Goal: Transaction & Acquisition: Purchase product/service

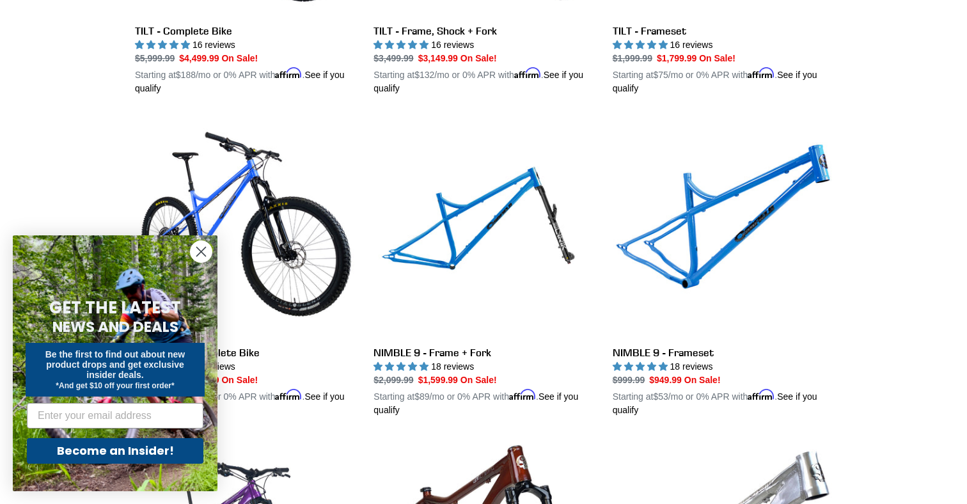
scroll to position [1873, 0]
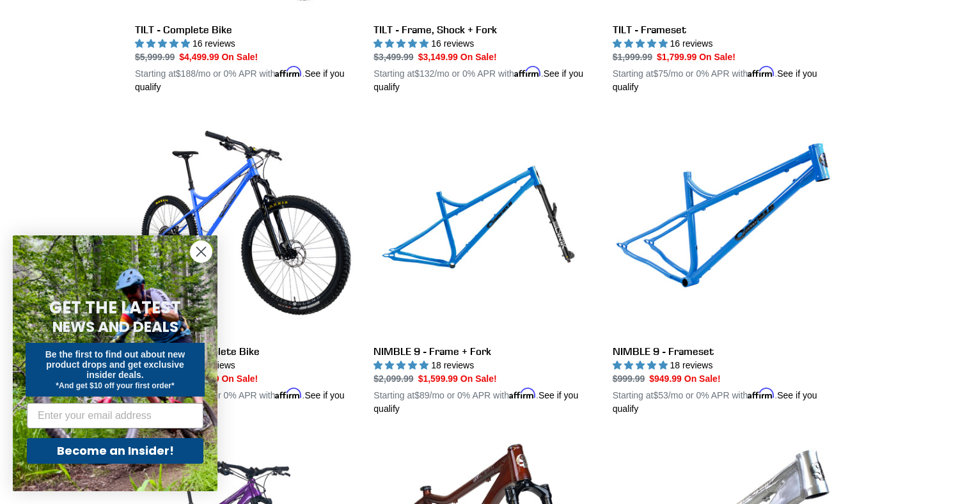
click at [203, 249] on icon "Close dialog" at bounding box center [201, 251] width 9 height 9
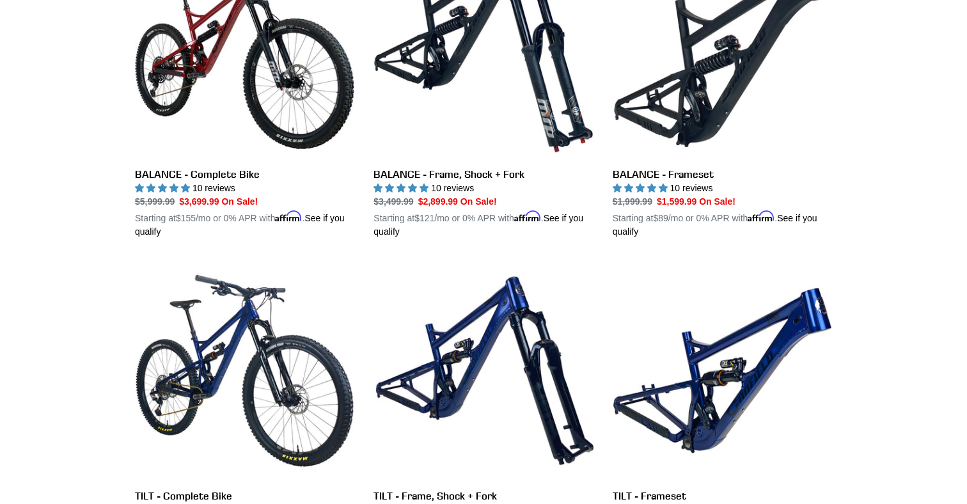
scroll to position [1205, 0]
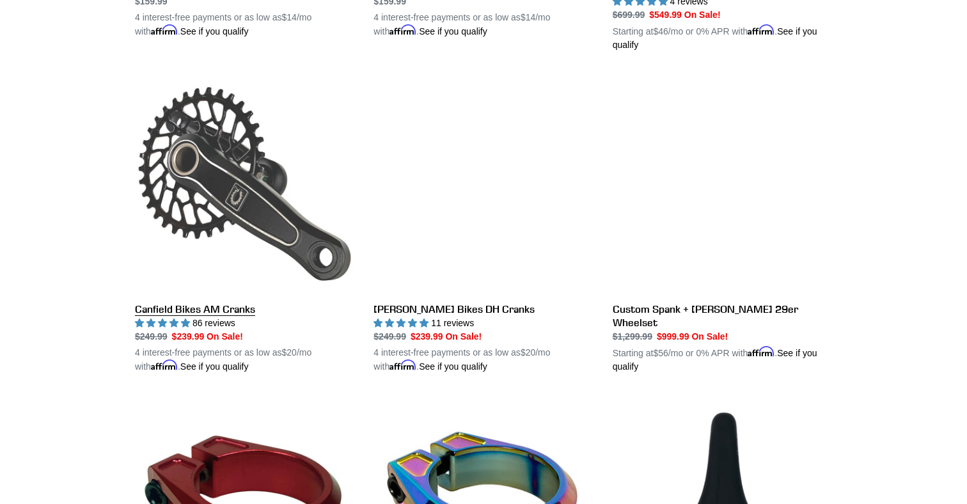
scroll to position [629, 0]
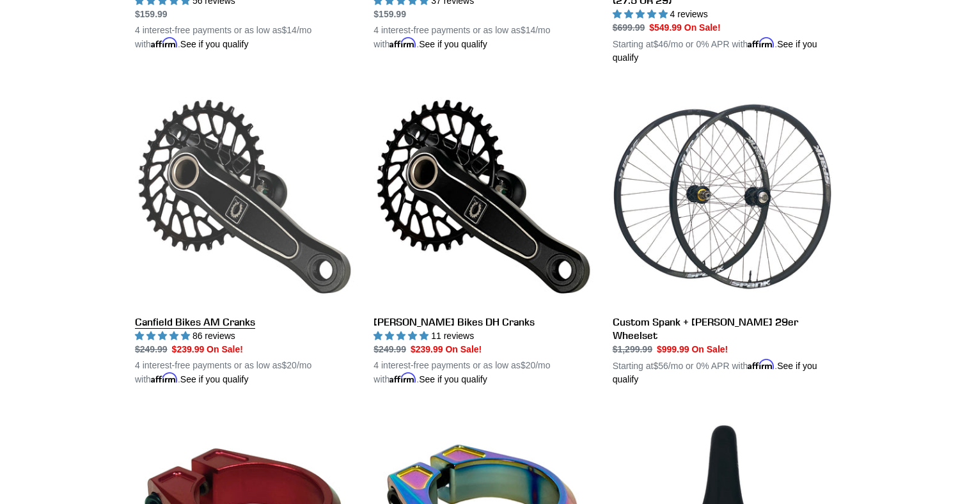
click at [215, 164] on link "Canfield Bikes AM Cranks" at bounding box center [244, 236] width 219 height 299
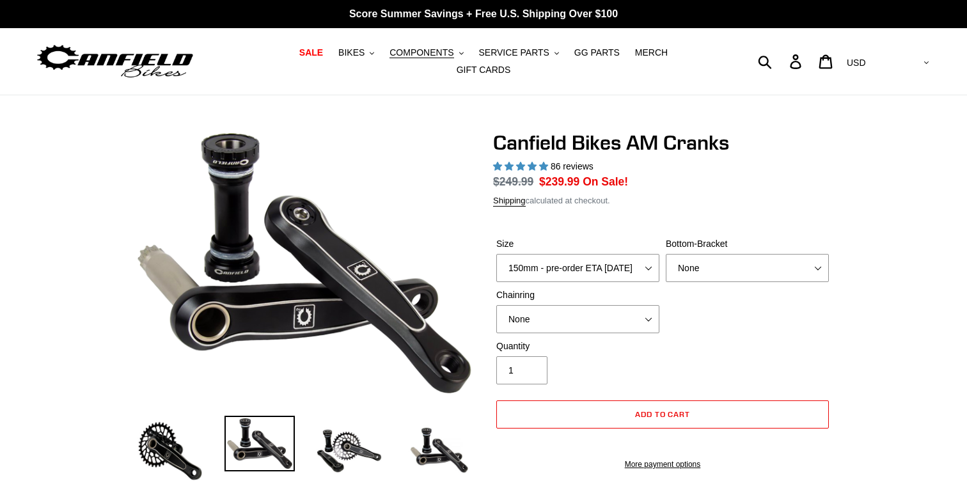
select select "highest-rating"
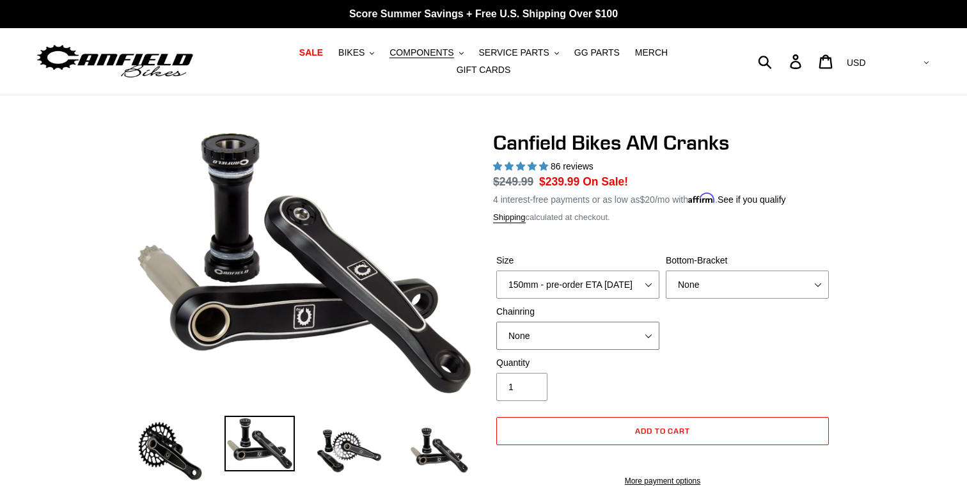
select select "30t Round (Boost 148)"
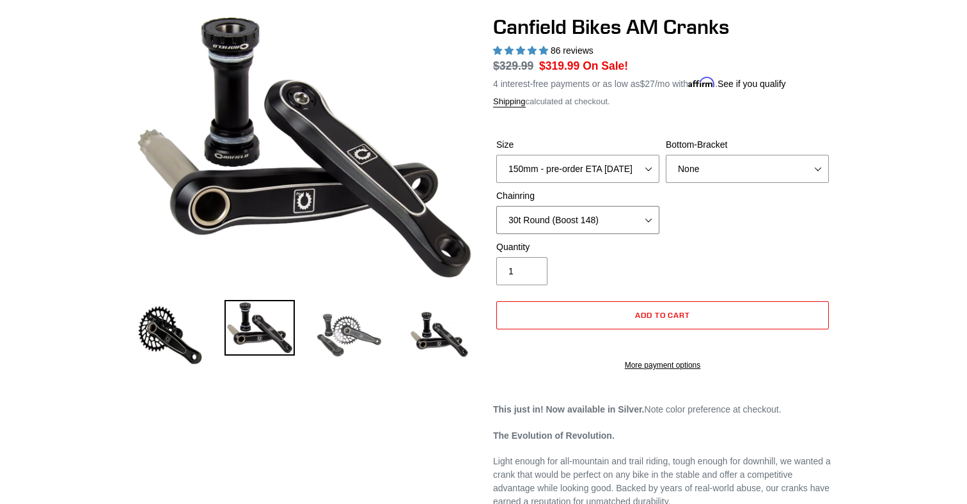
scroll to position [127, 0]
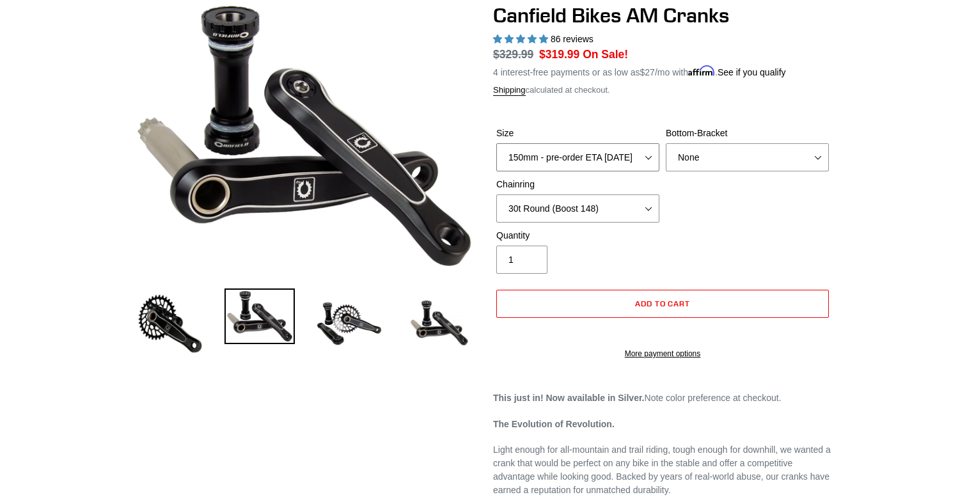
select select "160mm - pre-order ETA [DATE]"
click at [731, 214] on div "Size 150mm - pre-order ETA [DATE] 155mm - pre-order ETA [DATE] 160mm - pre-orde…" at bounding box center [662, 178] width 339 height 102
